Goal: Task Accomplishment & Management: Use online tool/utility

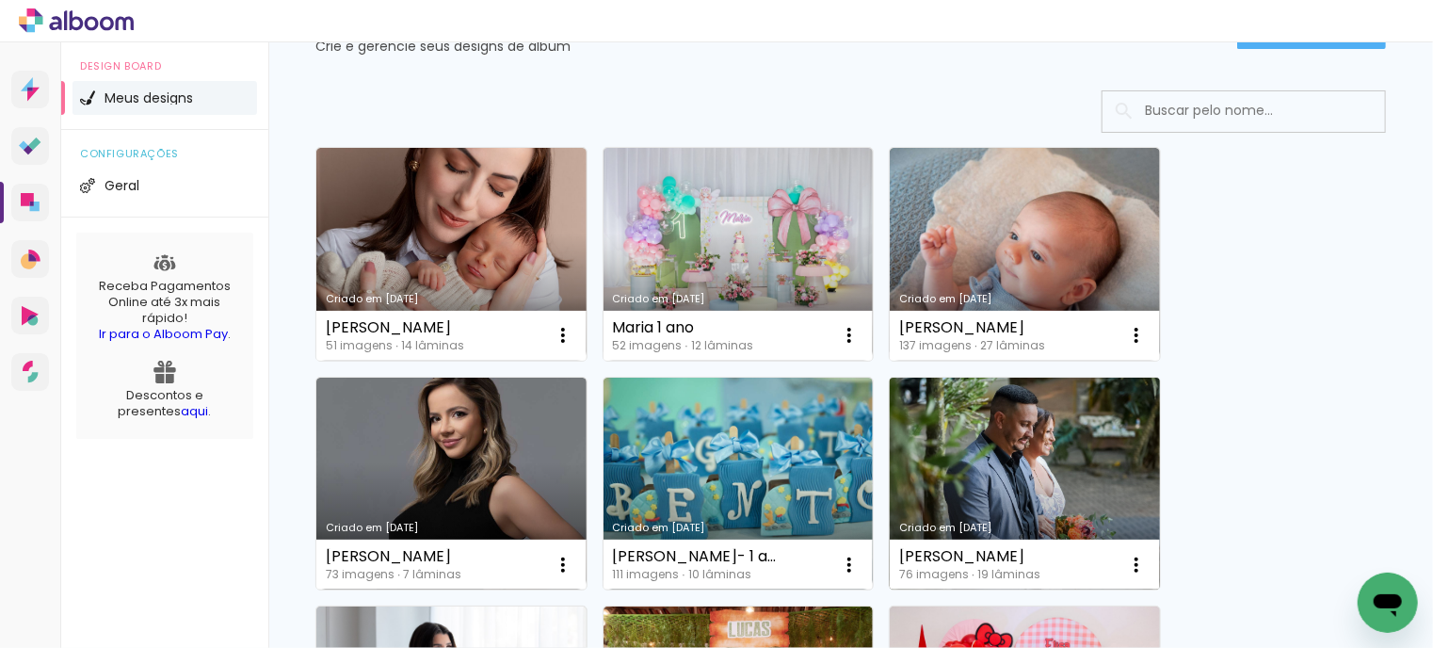
scroll to position [94, 0]
click at [1040, 457] on link "Criado em [DATE]" at bounding box center [1025, 483] width 270 height 213
